Goal: Transaction & Acquisition: Book appointment/travel/reservation

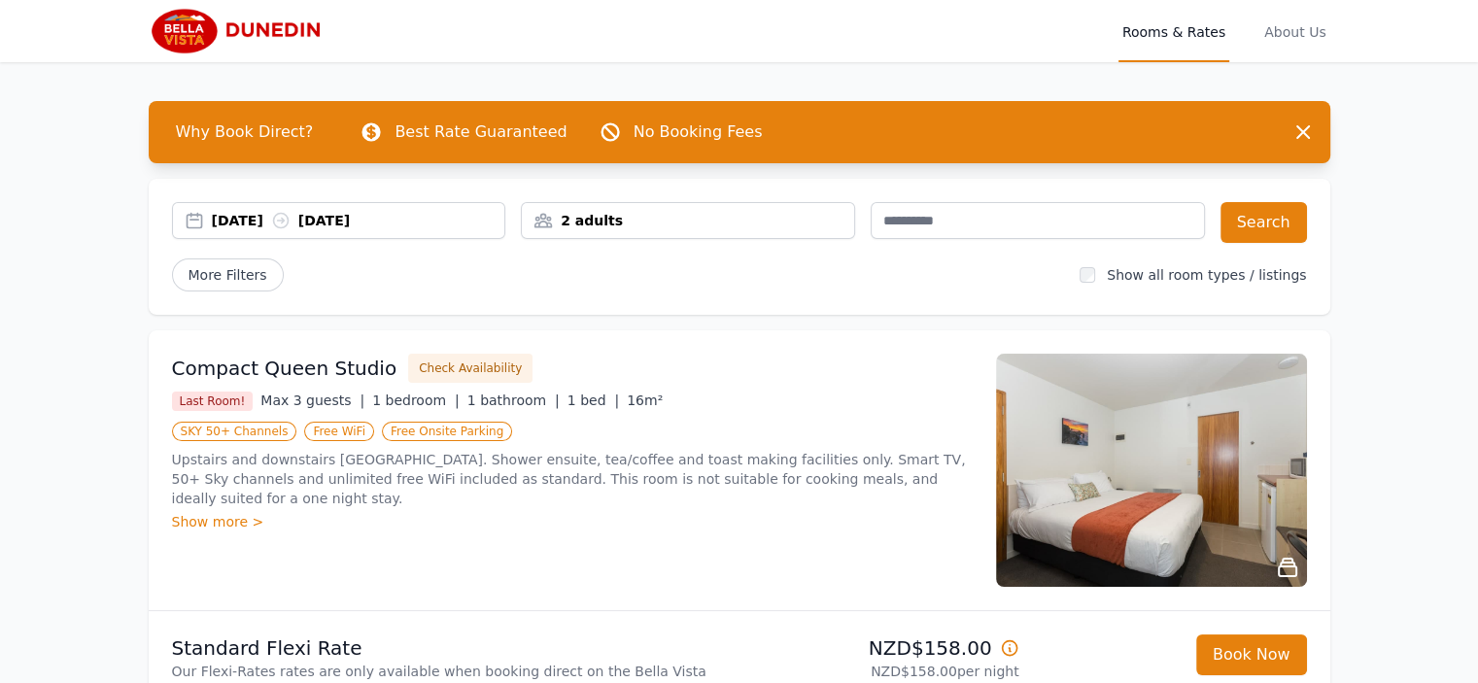
click at [576, 224] on div "2 adults" at bounding box center [688, 220] width 332 height 19
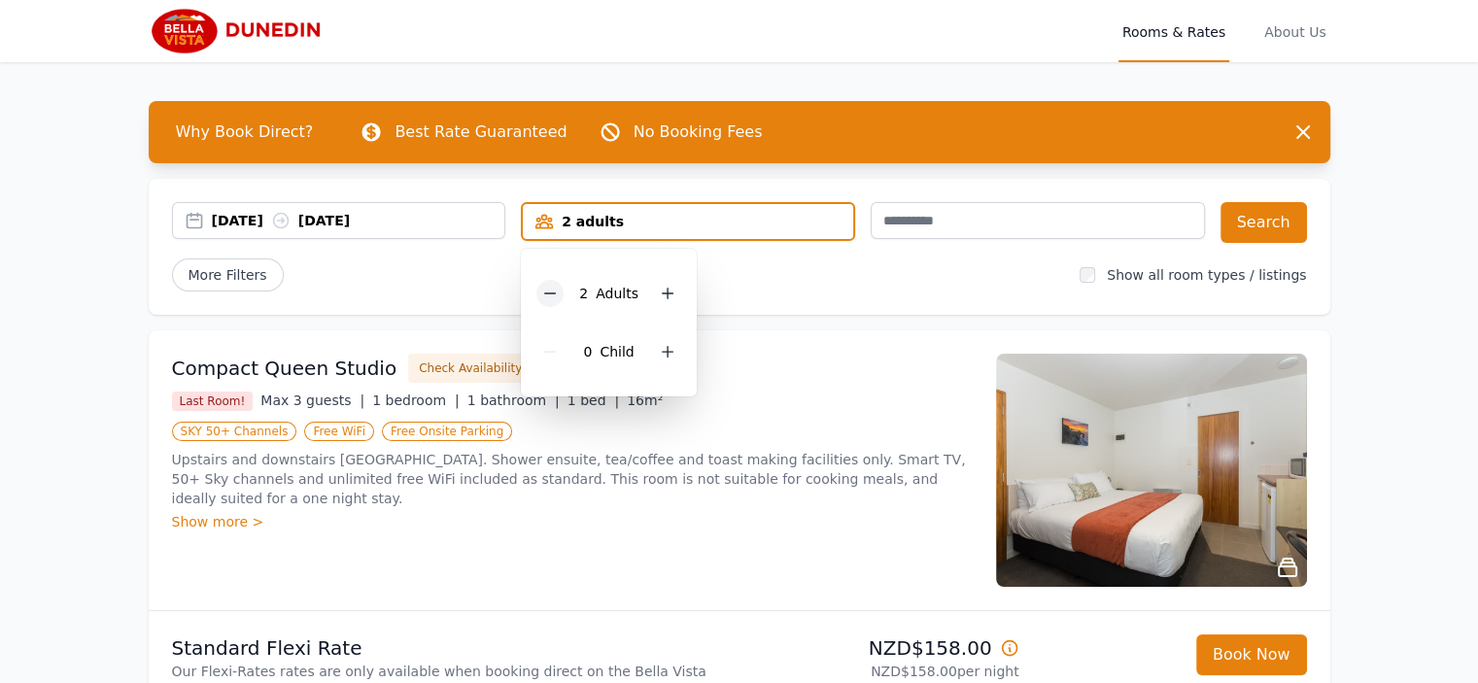
click at [549, 287] on icon at bounding box center [550, 294] width 16 height 16
click at [214, 227] on div "[DATE] [DATE]" at bounding box center [358, 220] width 293 height 19
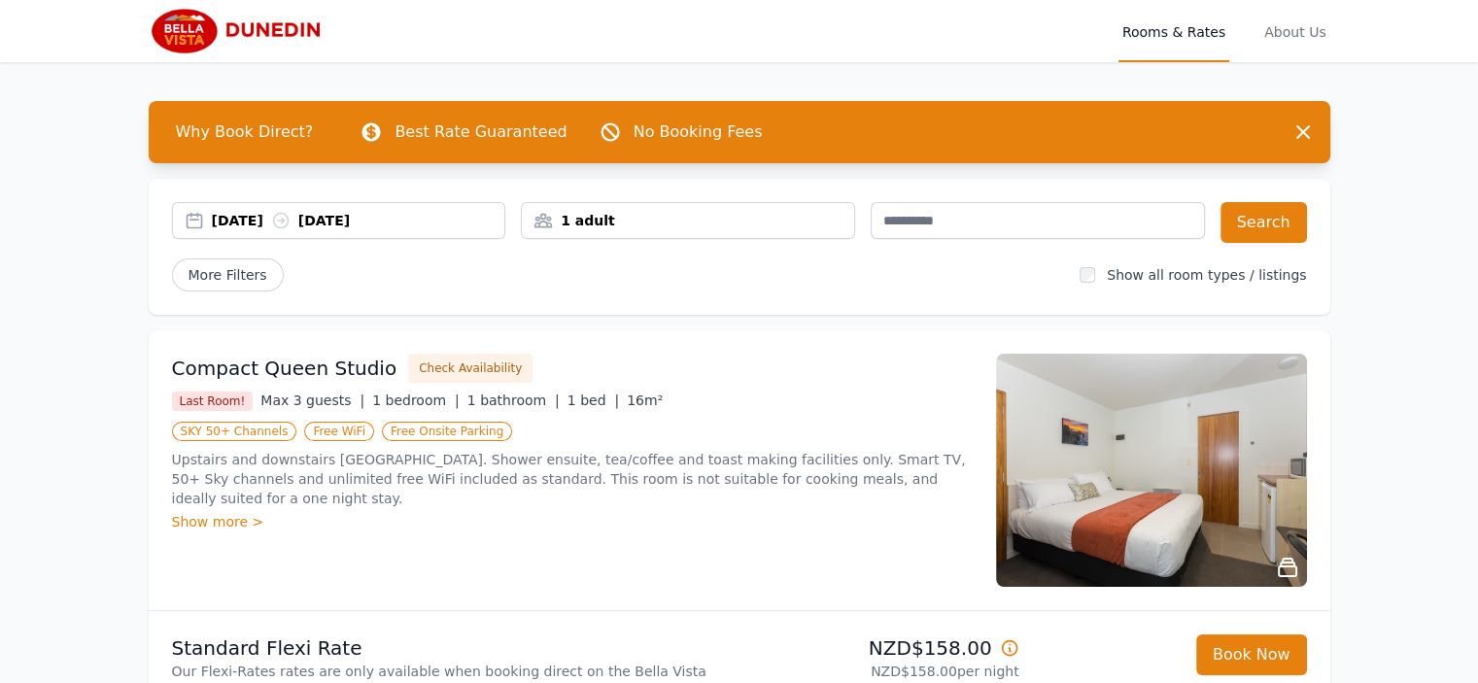
click at [216, 222] on div "[DATE] [DATE]" at bounding box center [358, 220] width 293 height 19
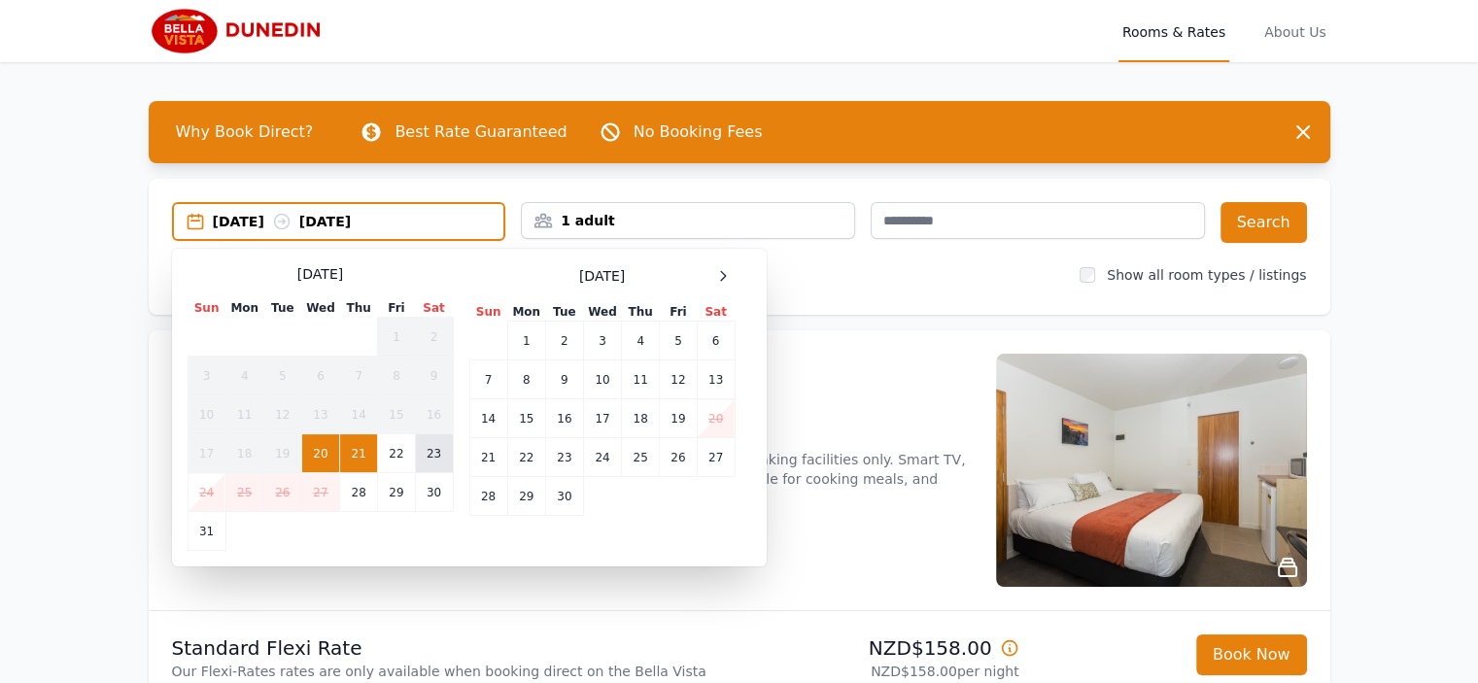
click at [440, 454] on td "23" at bounding box center [434, 453] width 38 height 39
click at [369, 212] on div "[DATE] --" at bounding box center [359, 221] width 292 height 19
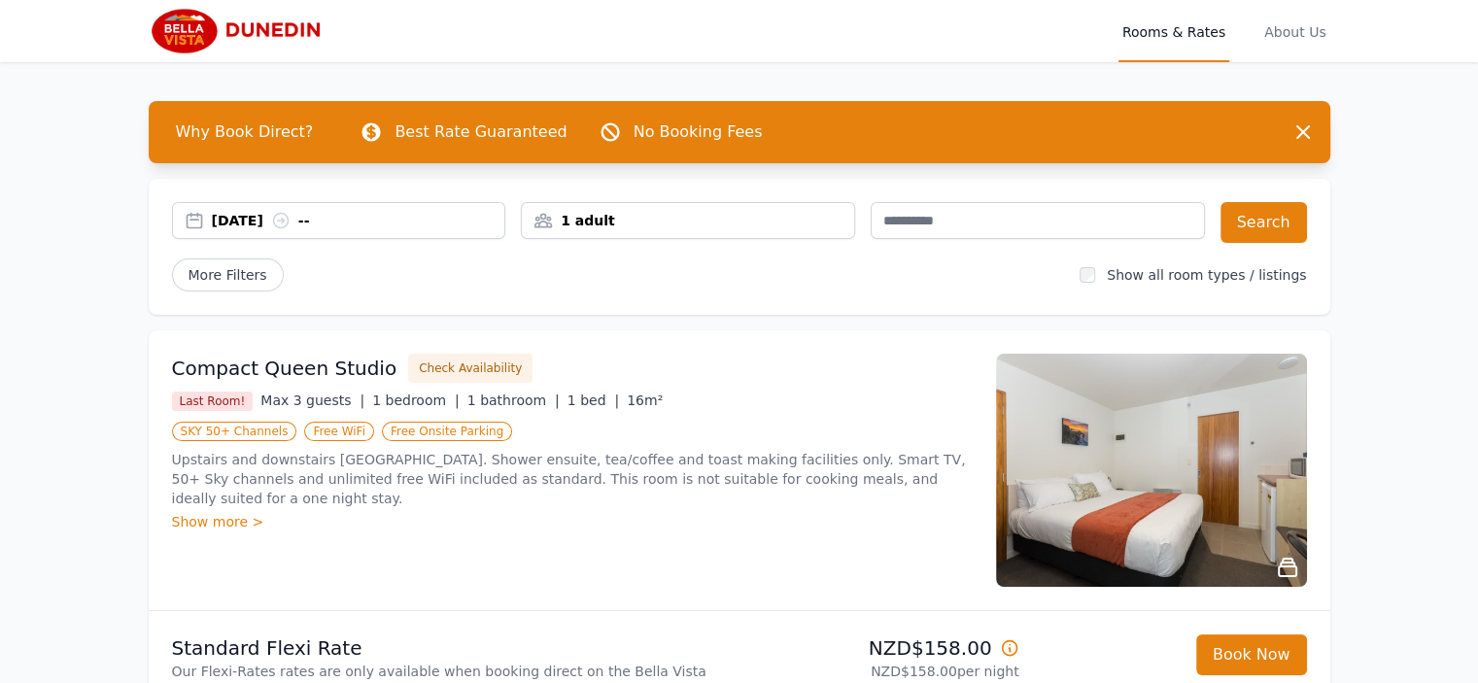
click at [338, 224] on div "[DATE] --" at bounding box center [358, 220] width 293 height 19
click at [1252, 228] on button "Search" at bounding box center [1264, 222] width 86 height 41
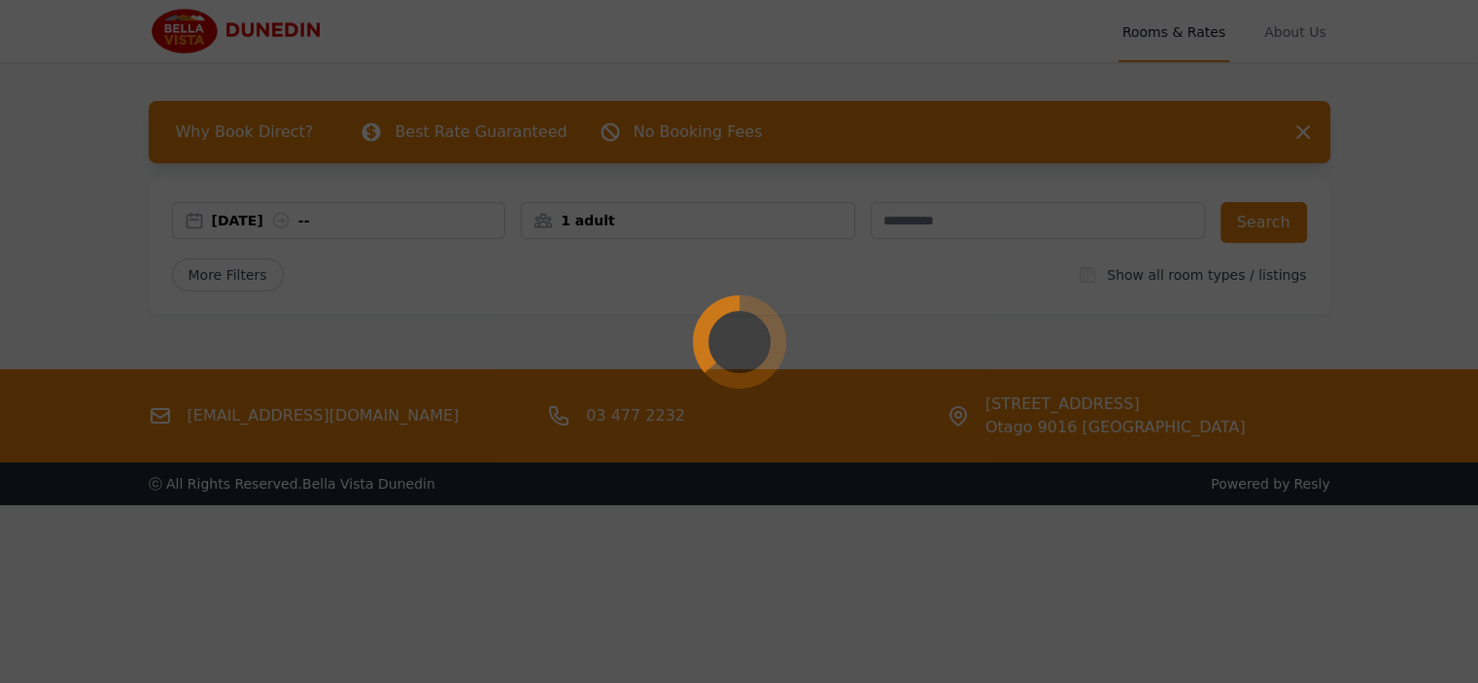
click at [361, 225] on div at bounding box center [739, 341] width 1478 height 683
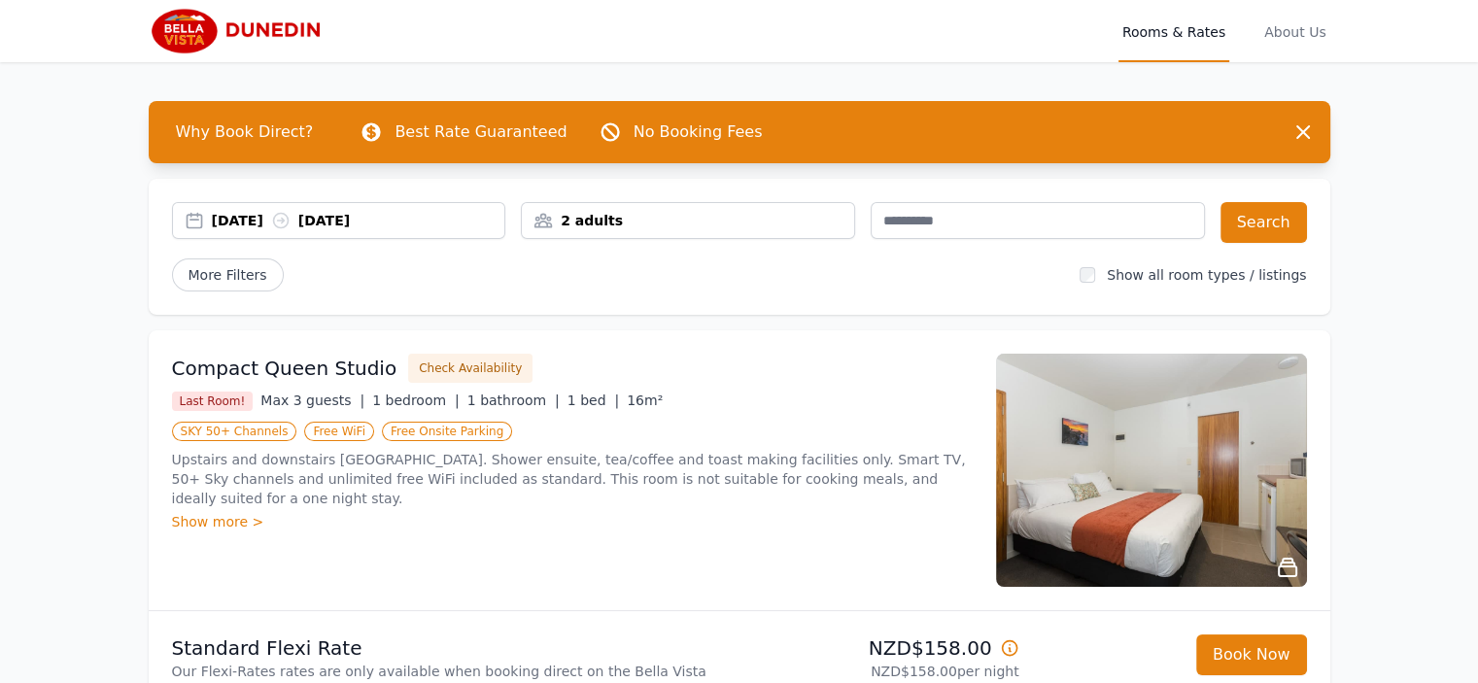
click at [229, 227] on div "[DATE] [DATE]" at bounding box center [358, 220] width 293 height 19
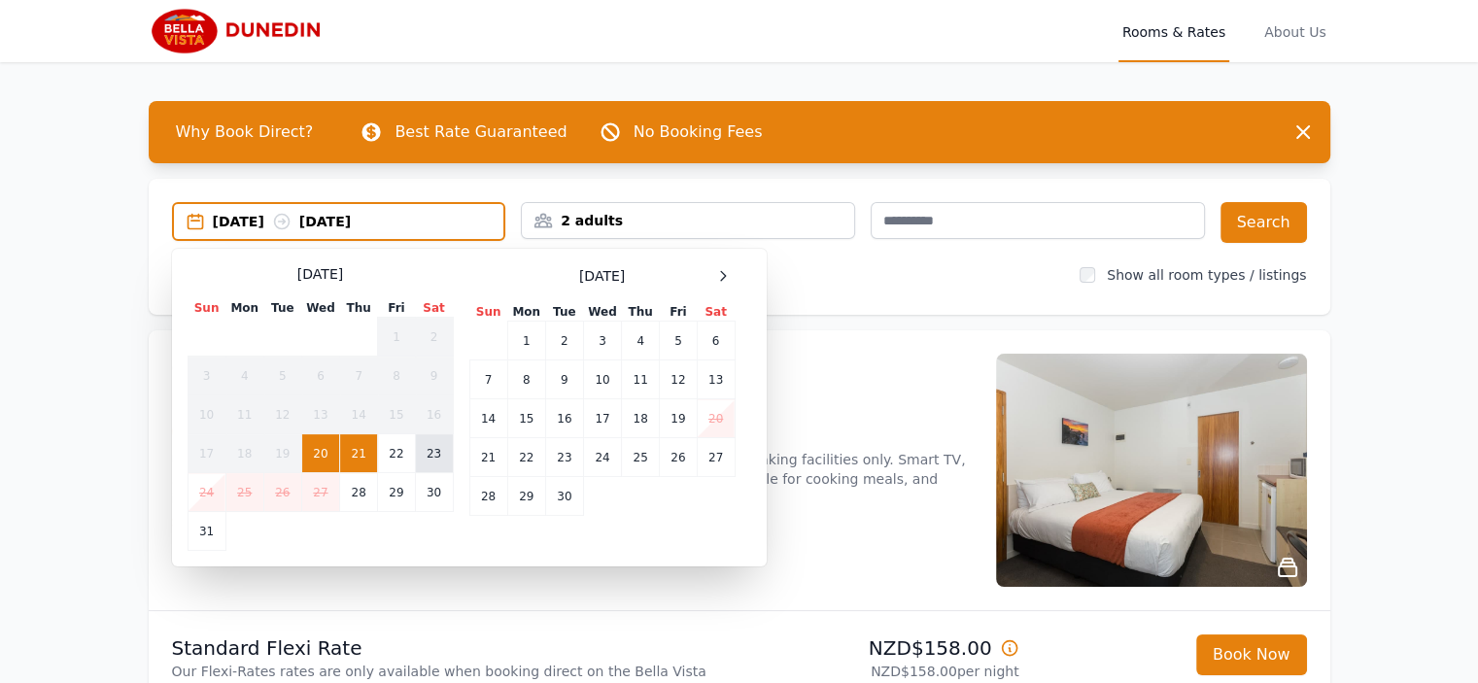
click at [439, 456] on td "23" at bounding box center [434, 453] width 38 height 39
click at [202, 503] on td "24" at bounding box center [207, 492] width 38 height 39
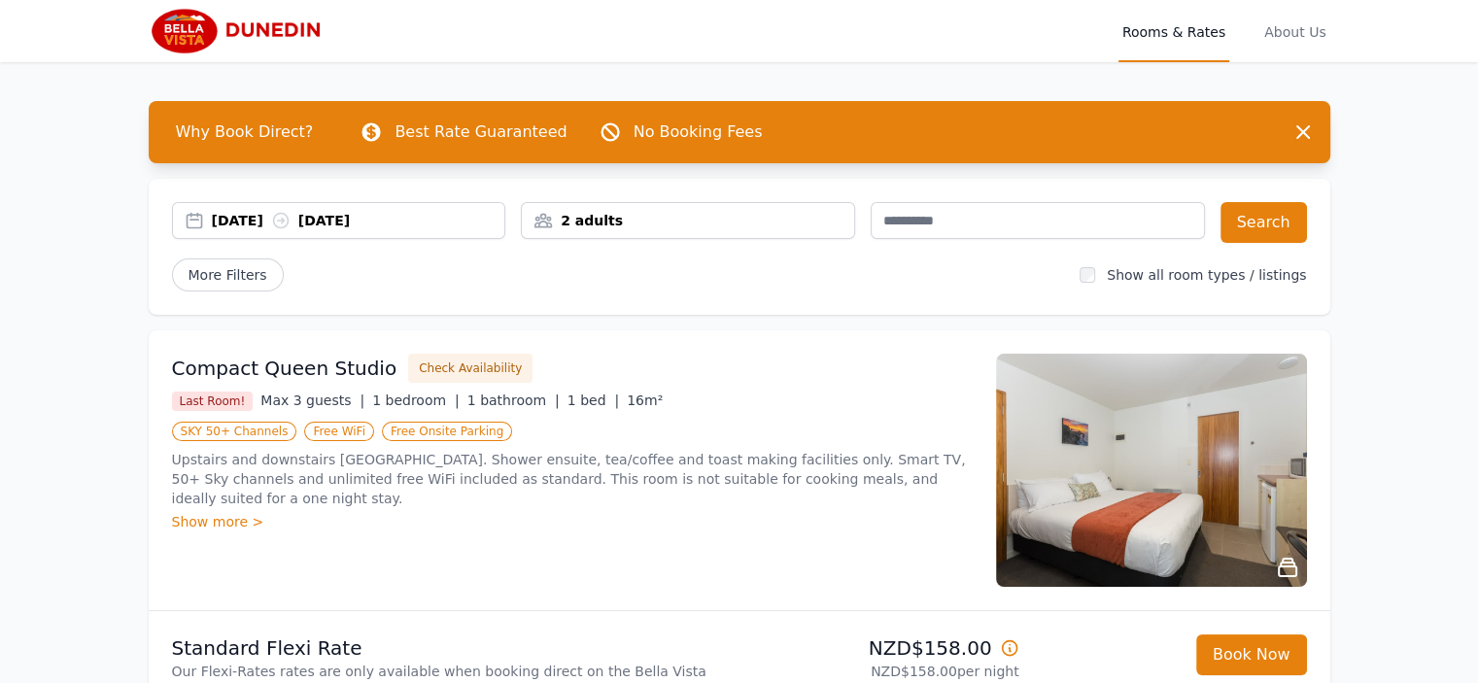
click at [565, 216] on div "2 adults" at bounding box center [688, 220] width 332 height 19
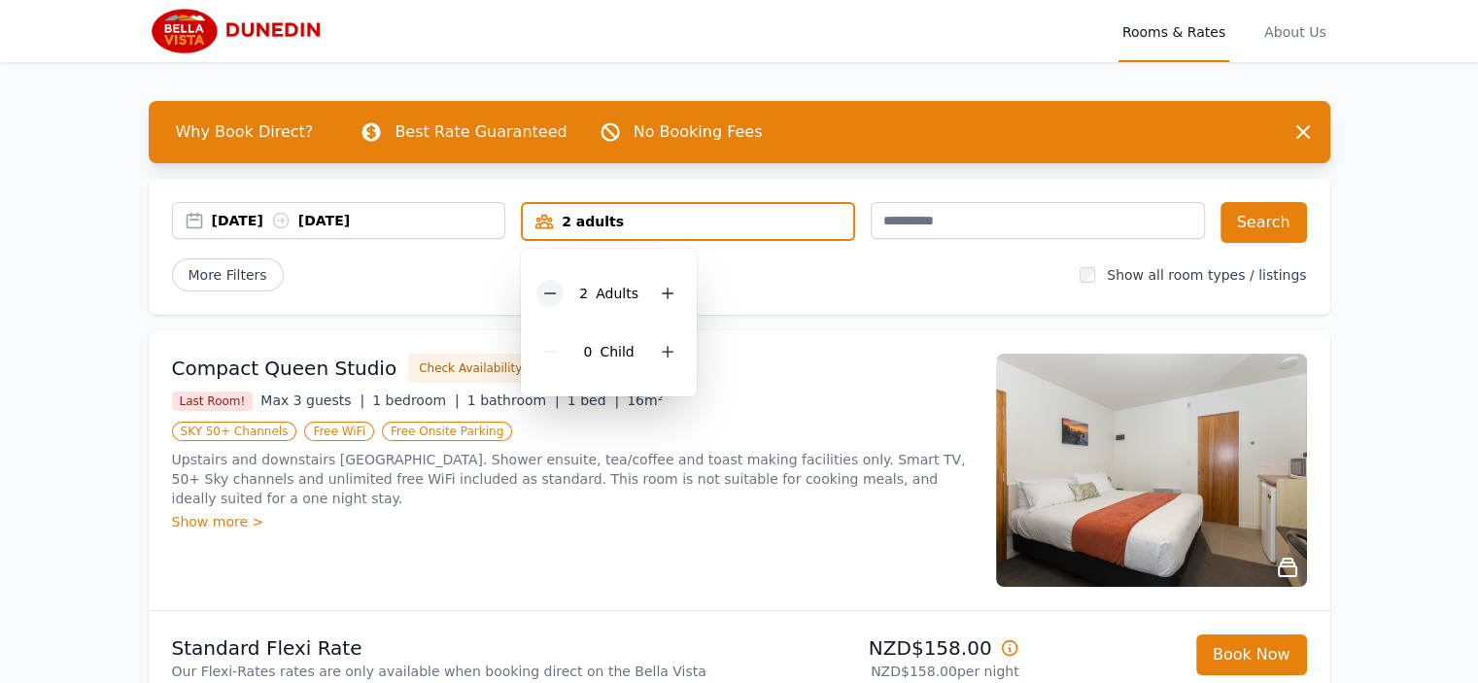
click at [544, 298] on icon at bounding box center [550, 294] width 16 height 16
click at [1272, 236] on button "Search" at bounding box center [1264, 222] width 86 height 41
